Goal: Transaction & Acquisition: Purchase product/service

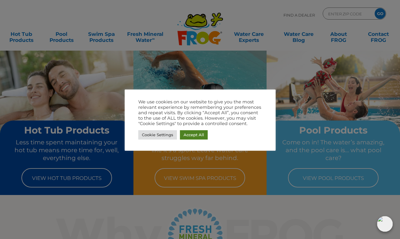
click at [190, 134] on link "Accept All" at bounding box center [194, 134] width 28 height 9
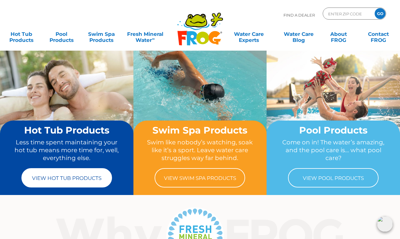
click at [44, 179] on link "View Hot Tub Products" at bounding box center [66, 177] width 91 height 19
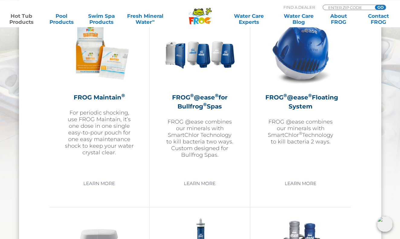
scroll to position [708, 0]
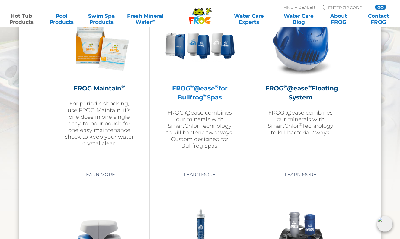
click at [182, 54] on img at bounding box center [200, 43] width 70 height 70
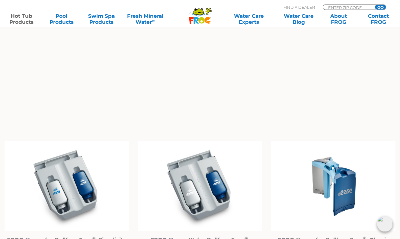
scroll to position [554, 0]
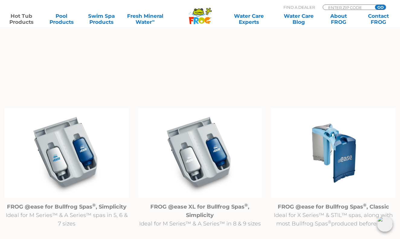
click at [330, 149] on img at bounding box center [333, 153] width 124 height 90
